Goal: Transaction & Acquisition: Purchase product/service

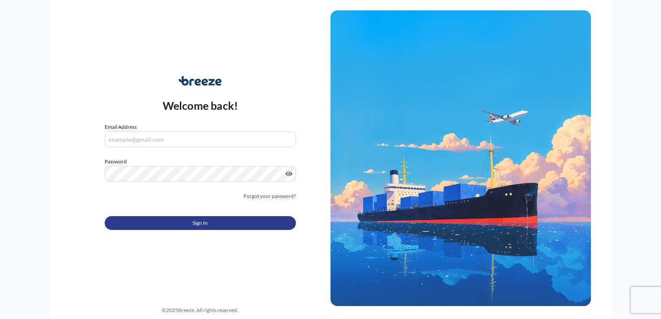
type input "[EMAIL_ADDRESS][DOMAIN_NAME]"
click at [184, 231] on form "Email Address [EMAIL_ADDRESS][DOMAIN_NAME] Password Must include: Upper & lower…" at bounding box center [200, 182] width 191 height 118
click at [184, 222] on button "Sign In" at bounding box center [200, 223] width 191 height 14
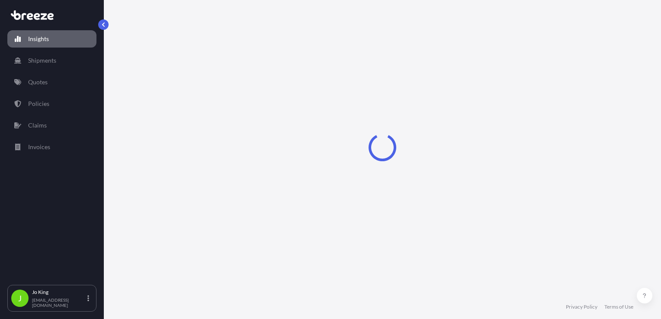
select select "2025"
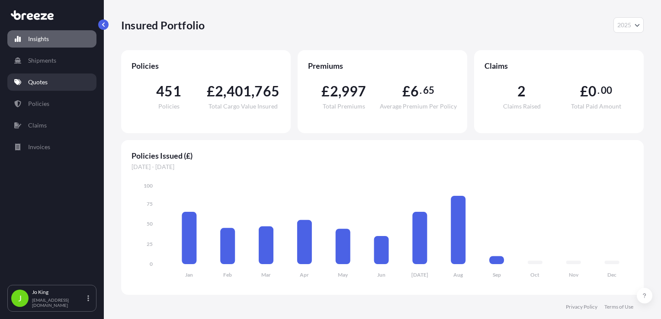
click at [41, 78] on p "Quotes" at bounding box center [37, 82] width 19 height 9
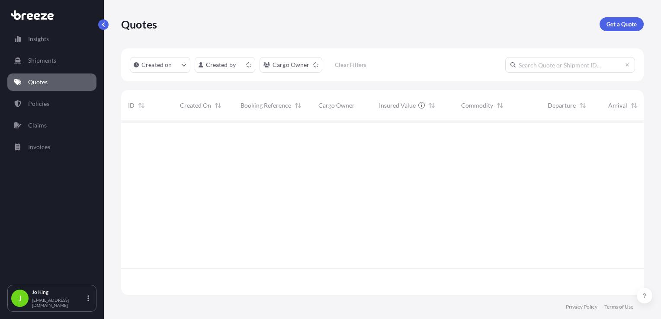
scroll to position [172, 516]
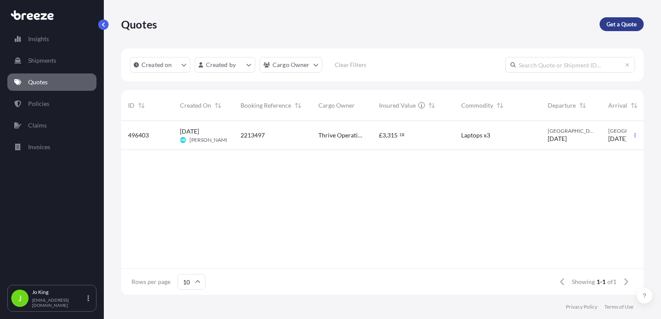
click at [623, 20] on p "Get a Quote" at bounding box center [622, 24] width 30 height 9
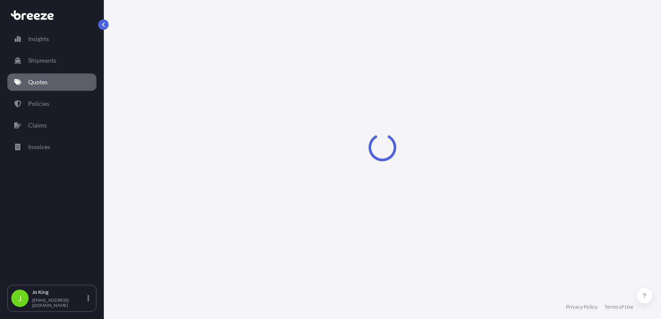
select select "Sea"
select select "1"
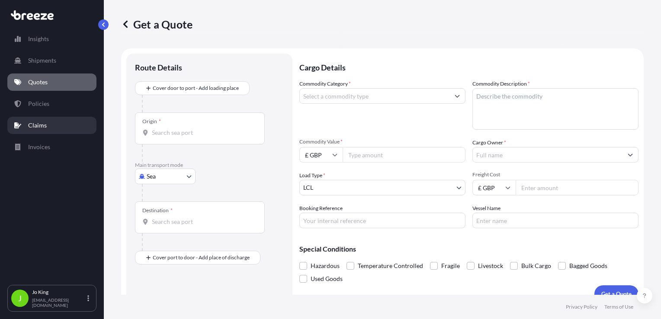
scroll to position [13, 0]
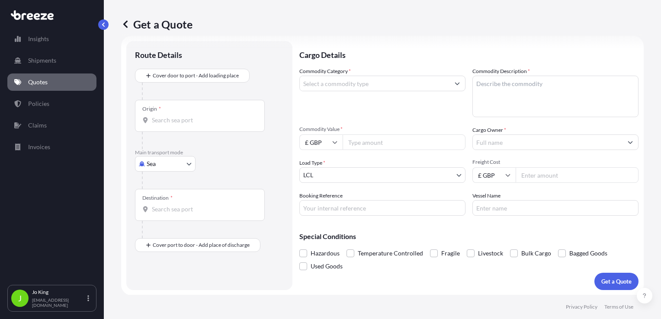
click at [185, 161] on body "Insights Shipments Quotes Policies Claims Invoices J [PERSON_NAME] [EMAIL_ADDRE…" at bounding box center [330, 159] width 661 height 319
click at [185, 201] on div "Air" at bounding box center [165, 202] width 54 height 16
select select "Air"
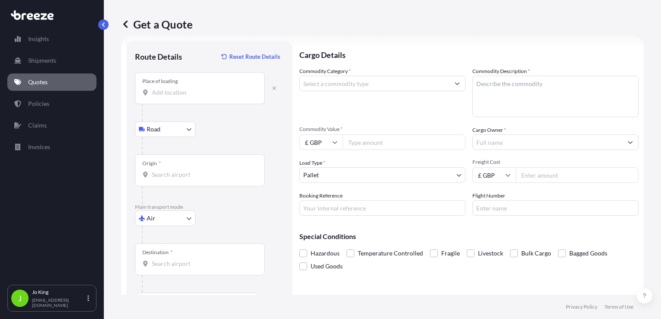
click at [177, 94] on input "Place of loading" at bounding box center [203, 92] width 102 height 9
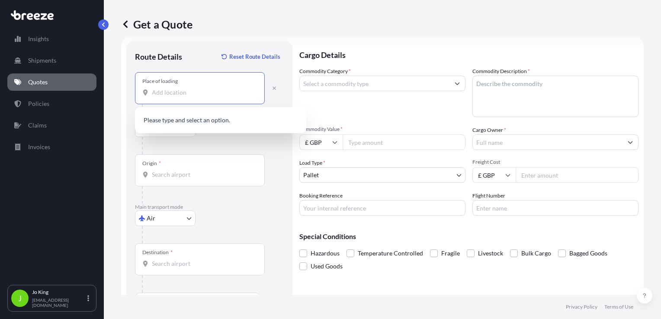
click at [208, 89] on input "Place of loading" at bounding box center [203, 92] width 102 height 9
paste input "W1S 2ET"
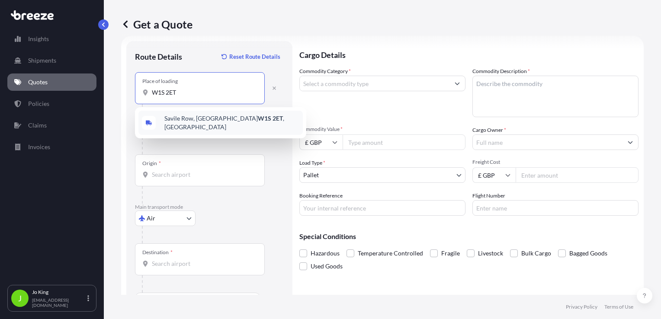
click at [186, 122] on span "[STREET_ADDRESS]" at bounding box center [231, 122] width 135 height 17
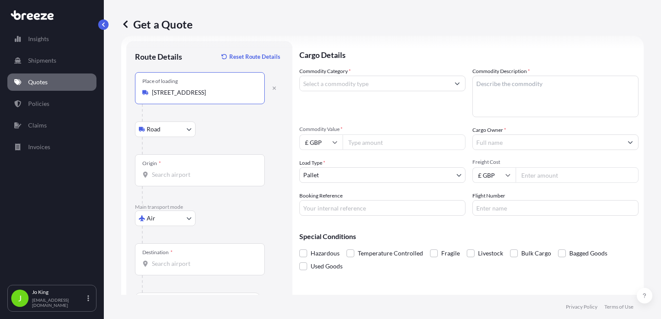
type input "[STREET_ADDRESS]"
click at [166, 174] on input "Origin *" at bounding box center [203, 174] width 102 height 9
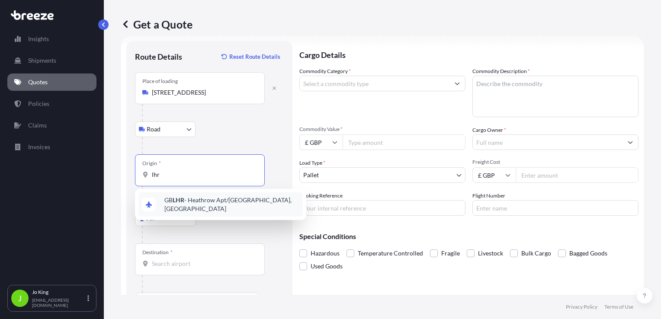
click at [185, 199] on span "GB LHR - Heathrow Apt/[GEOGRAPHIC_DATA], [GEOGRAPHIC_DATA]" at bounding box center [231, 204] width 135 height 17
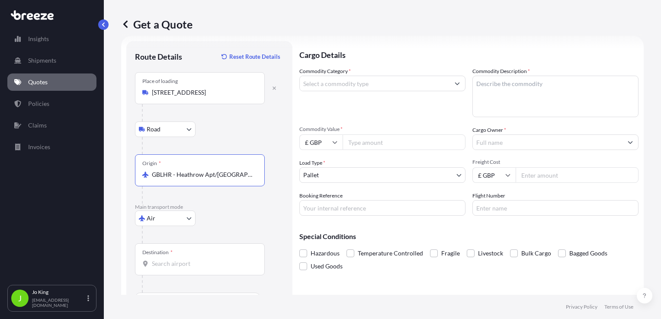
type input "GBLHR - Heathrow Apt/[GEOGRAPHIC_DATA], [GEOGRAPHIC_DATA]"
click at [176, 262] on input "Destination *" at bounding box center [203, 264] width 102 height 9
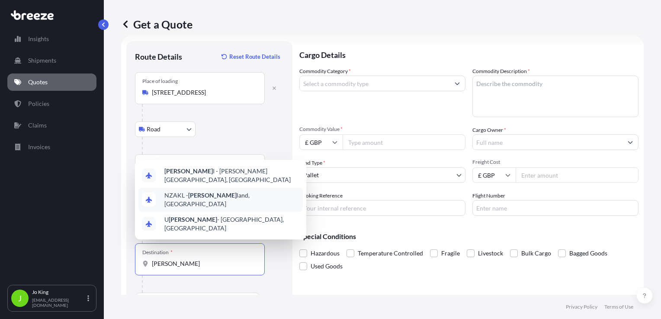
click at [210, 207] on span "NZAKL - [PERSON_NAME] land, [GEOGRAPHIC_DATA]" at bounding box center [231, 199] width 135 height 17
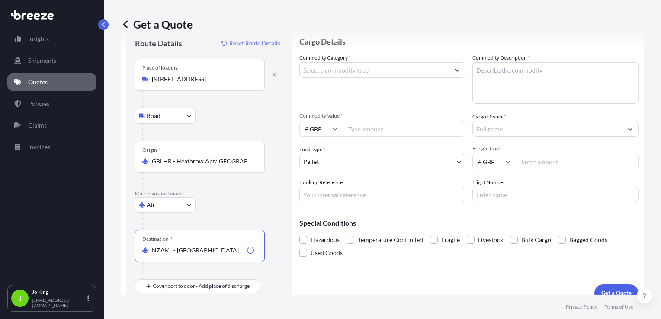
scroll to position [37, 0]
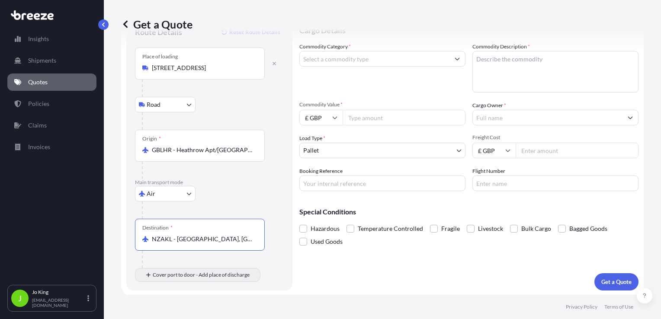
type input "NZAKL - [GEOGRAPHIC_DATA], [GEOGRAPHIC_DATA]"
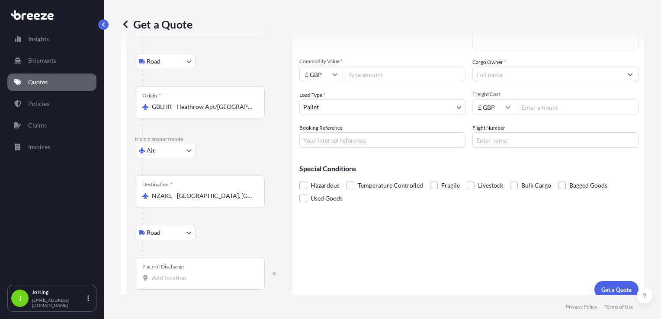
scroll to position [88, 0]
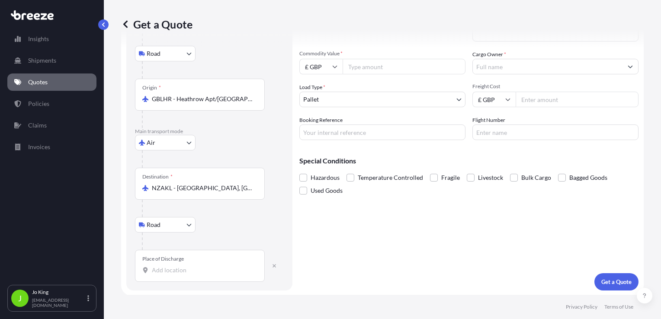
click at [188, 272] on input "Place of Discharge" at bounding box center [203, 270] width 102 height 9
paste input "1061"
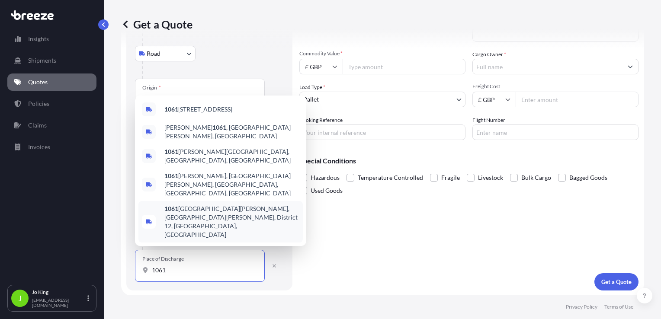
type input "1061"
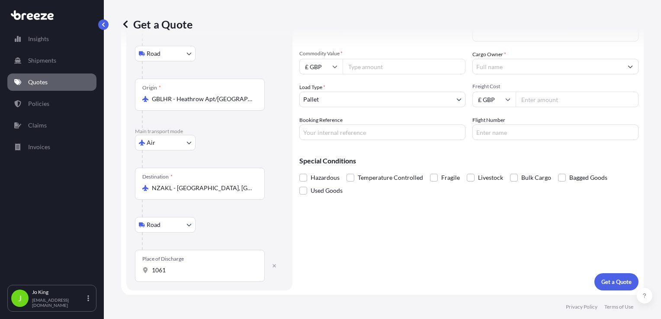
drag, startPoint x: 178, startPoint y: 276, endPoint x: 138, endPoint y: 275, distance: 39.4
click at [138, 275] on div "Place of Discharge 1061" at bounding box center [200, 266] width 130 height 32
click at [152, 275] on input "1061" at bounding box center [203, 270] width 102 height 9
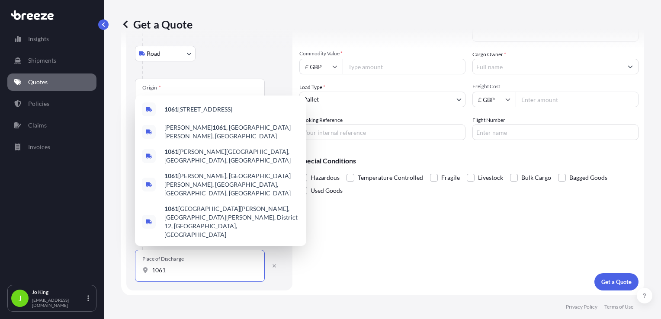
drag, startPoint x: 167, startPoint y: 269, endPoint x: 148, endPoint y: 271, distance: 18.7
click at [148, 271] on div "1061" at bounding box center [199, 270] width 115 height 9
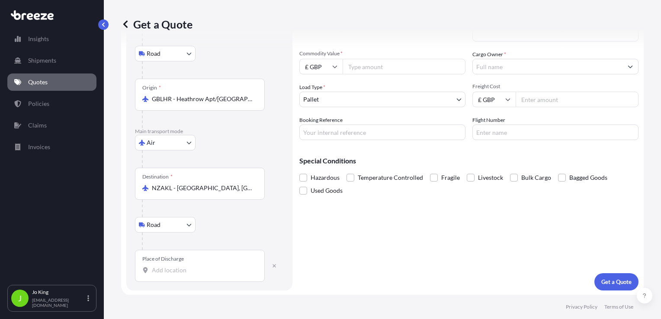
click at [171, 273] on input "Place of Discharge" at bounding box center [203, 270] width 102 height 9
paste input "[STREET_ADDRESS][PERSON_NAME]"
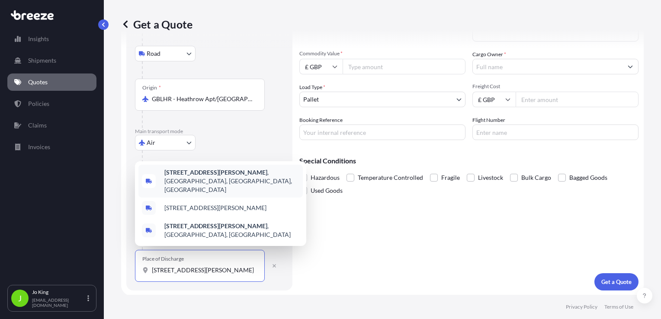
click at [206, 176] on b "[STREET_ADDRESS][PERSON_NAME]" at bounding box center [215, 172] width 103 height 7
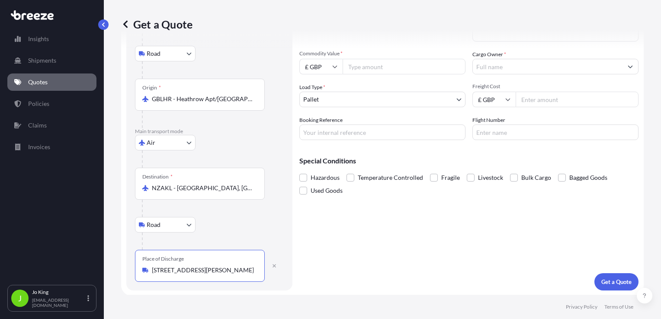
type input "[STREET_ADDRESS][PERSON_NAME]"
click at [372, 66] on input "Commodity Value *" at bounding box center [404, 67] width 123 height 16
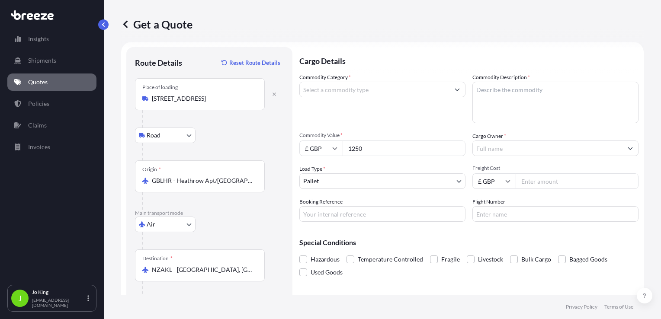
scroll to position [0, 0]
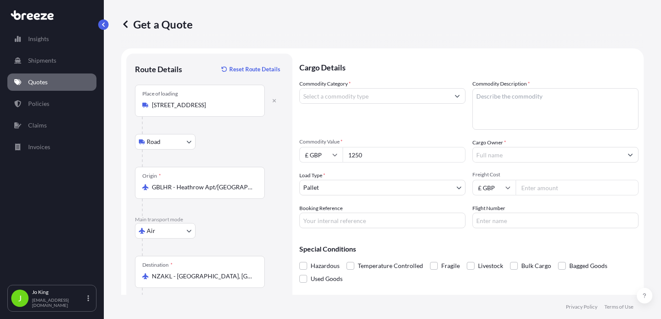
type input "1250"
click at [395, 97] on input "Commodity Category *" at bounding box center [375, 96] width 150 height 16
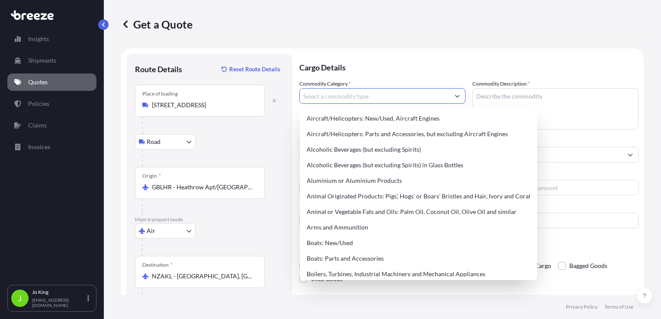
type input "k"
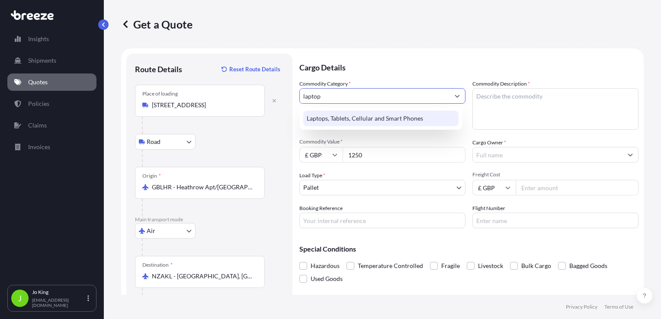
click at [405, 117] on div "Laptops, Tablets, Cellular and Smart Phones" at bounding box center [380, 119] width 155 height 16
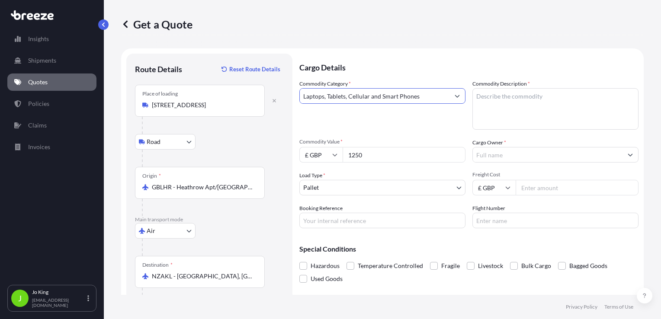
type input "Laptops, Tablets, Cellular and Smart Phones"
click at [498, 100] on textarea "Commodity Description *" at bounding box center [555, 109] width 166 height 42
type textarea "LAPTOP"
click at [522, 153] on input "Cargo Owner *" at bounding box center [548, 155] width 150 height 16
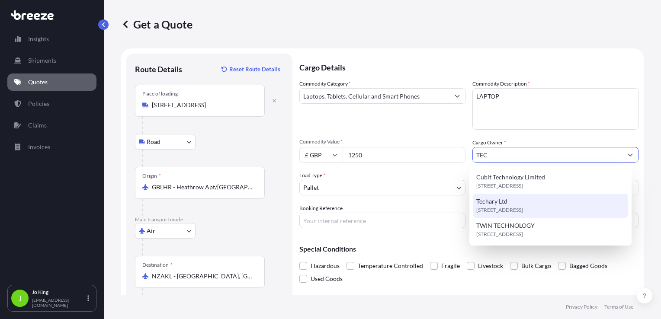
click at [496, 208] on span "[STREET_ADDRESS]" at bounding box center [499, 210] width 47 height 9
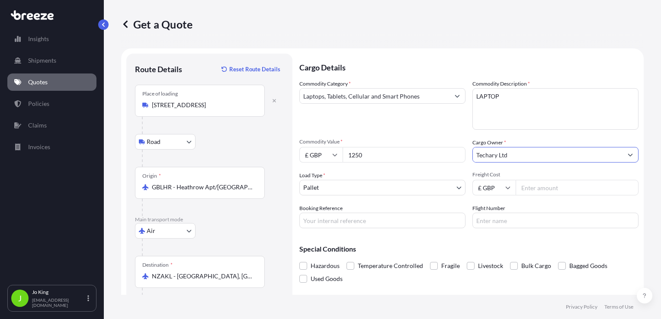
type input "Techary Ltd"
click at [390, 186] on body "3 options available. 1 option available. 3 options available. Insights Shipment…" at bounding box center [330, 159] width 661 height 319
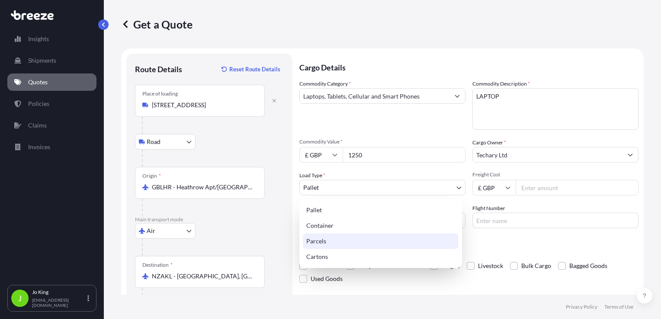
click at [339, 237] on div "Parcels" at bounding box center [381, 242] width 156 height 16
select select "3"
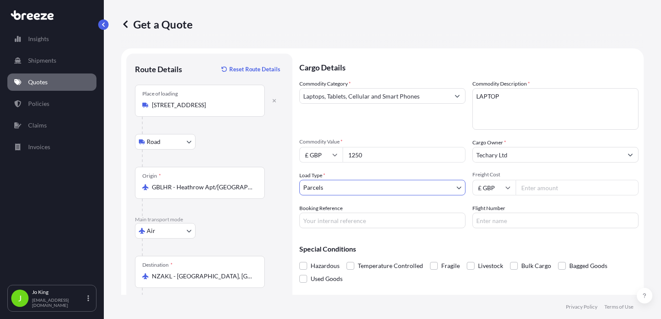
click at [523, 188] on input "Freight Cost" at bounding box center [577, 188] width 123 height 16
type input "147.83"
click at [368, 222] on input "Booking Reference" at bounding box center [382, 221] width 166 height 16
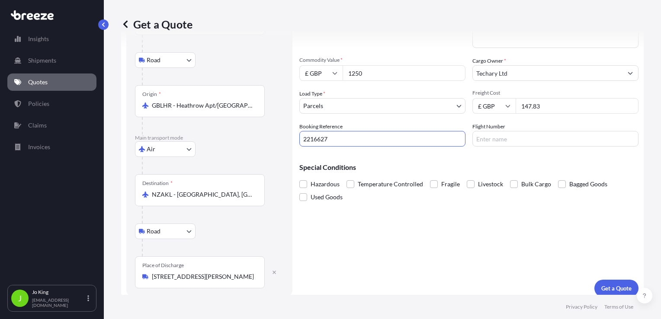
scroll to position [87, 0]
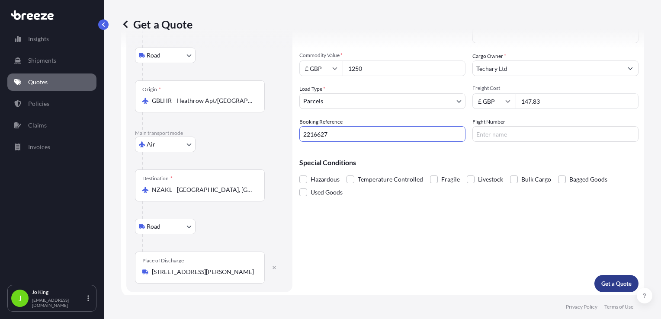
type input "2216627"
click at [602, 286] on p "Get a Quote" at bounding box center [616, 284] width 30 height 9
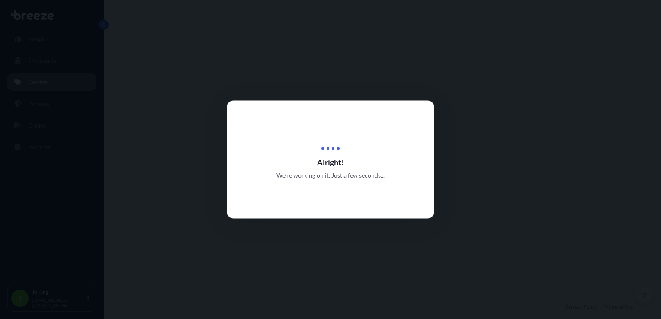
select select "Road"
select select "Air"
select select "Road"
select select "3"
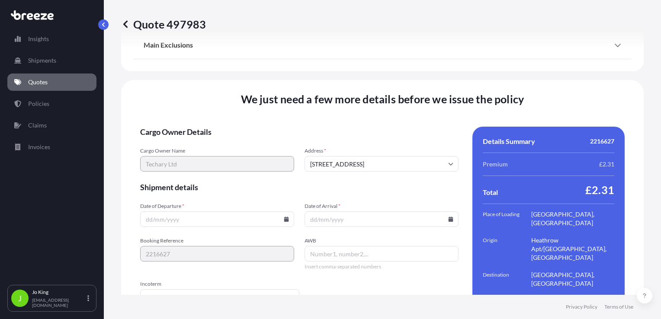
scroll to position [1223, 0]
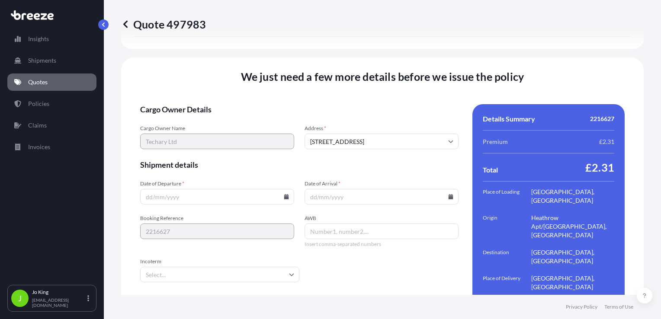
click at [283, 189] on input "Date of Departure *" at bounding box center [217, 197] width 154 height 16
click at [284, 194] on icon at bounding box center [286, 196] width 5 height 5
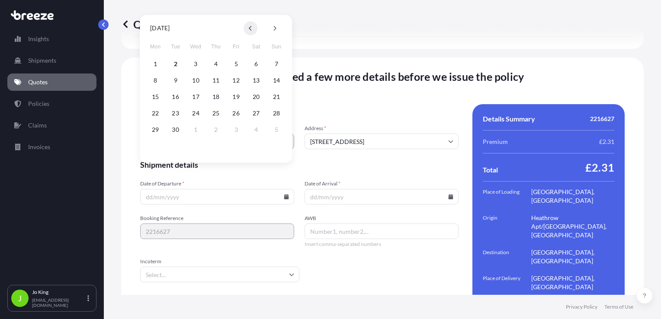
click at [249, 32] on button at bounding box center [251, 28] width 14 height 14
click at [214, 129] on button "28" at bounding box center [216, 130] width 14 height 14
type input "[DATE]"
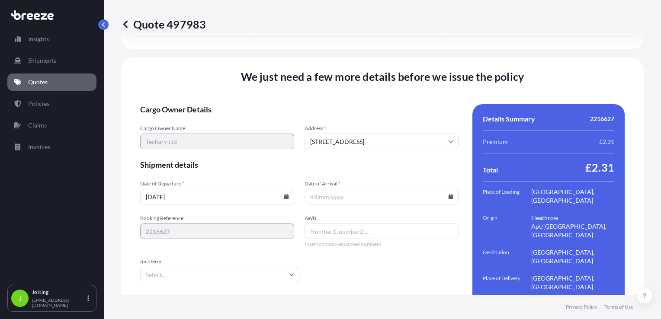
click at [446, 189] on input "Date of Arrival *" at bounding box center [382, 197] width 154 height 16
click at [449, 194] on icon at bounding box center [451, 196] width 5 height 5
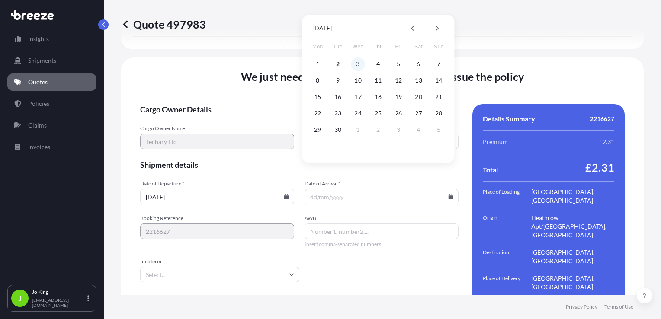
click at [359, 64] on button "3" at bounding box center [358, 64] width 14 height 14
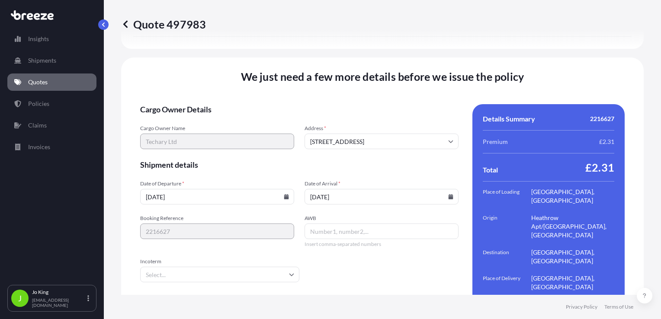
type input "[DATE]"
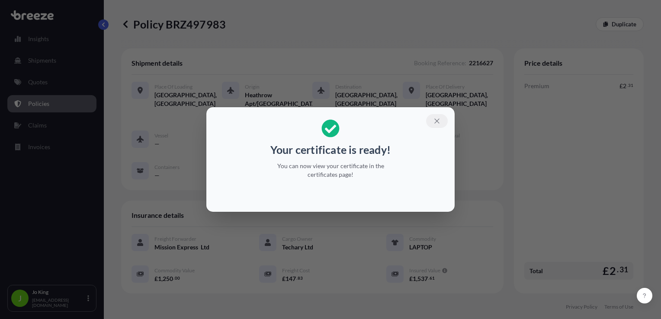
click at [436, 120] on icon "button" at bounding box center [436, 121] width 5 height 5
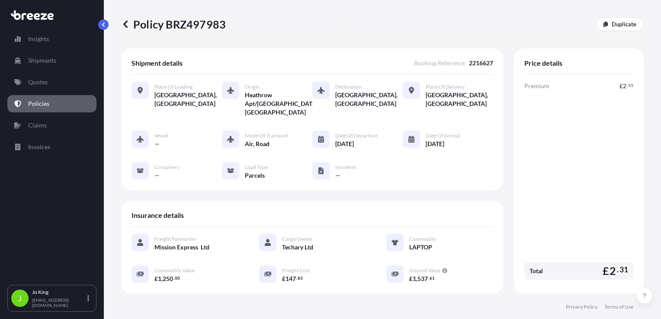
click at [196, 30] on p "Policy BRZ497983" at bounding box center [173, 24] width 105 height 14
click at [194, 25] on p "Policy BRZ497983" at bounding box center [173, 24] width 105 height 14
copy p "BRZ497983"
